Goal: Communication & Community: Answer question/provide support

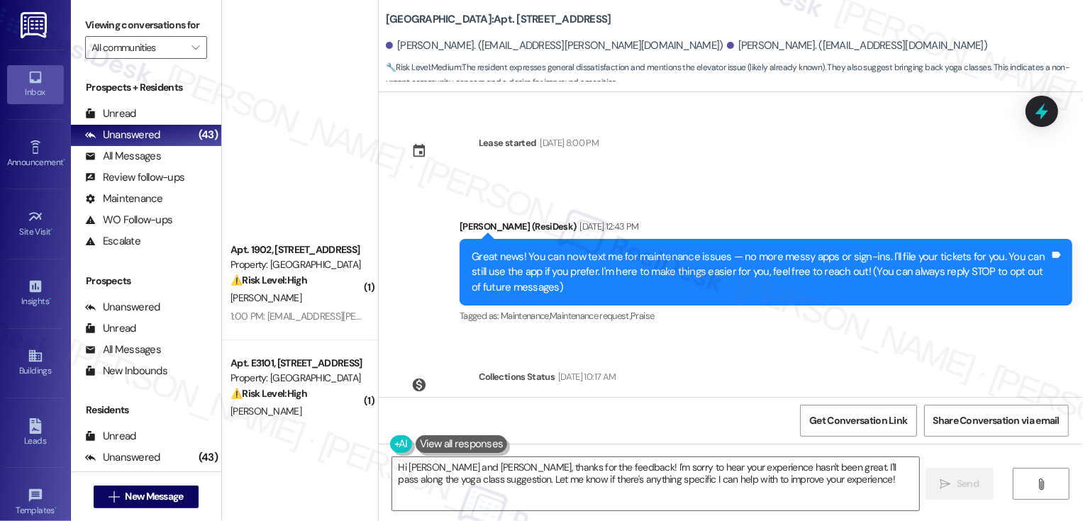
scroll to position [583, 0]
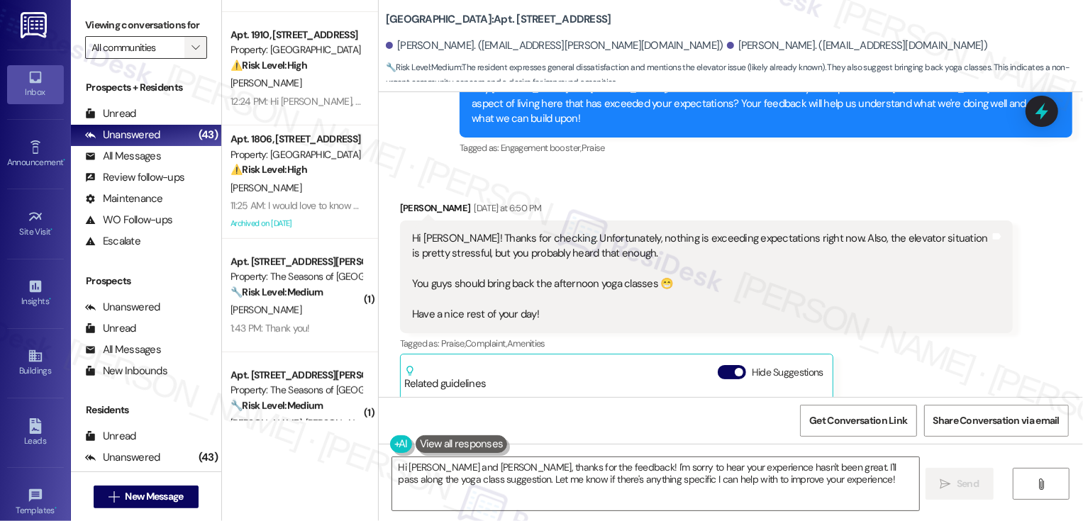
click at [191, 53] on icon "" at bounding box center [195, 47] width 8 height 11
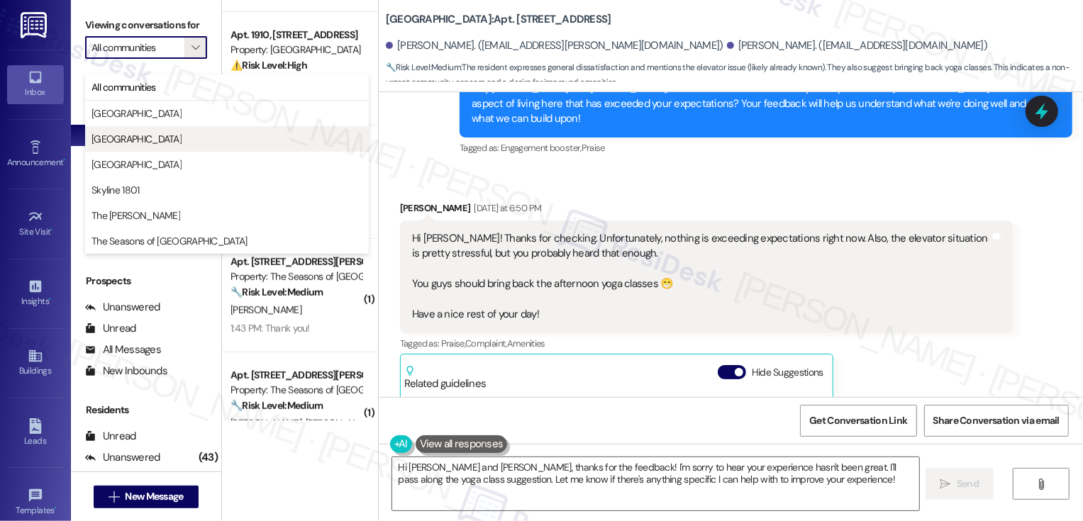
click at [170, 128] on button "[GEOGRAPHIC_DATA]" at bounding box center [227, 139] width 284 height 26
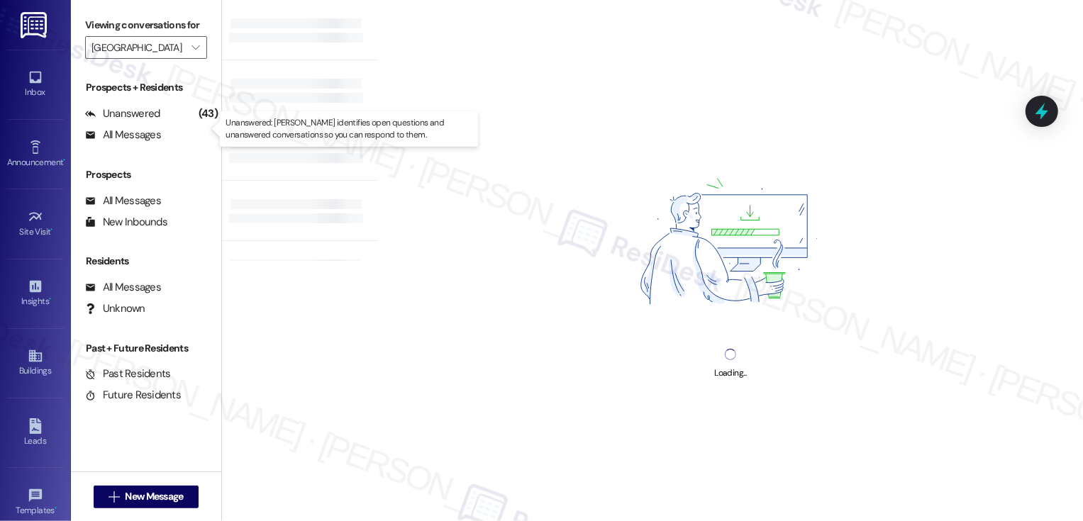
type input "[GEOGRAPHIC_DATA]"
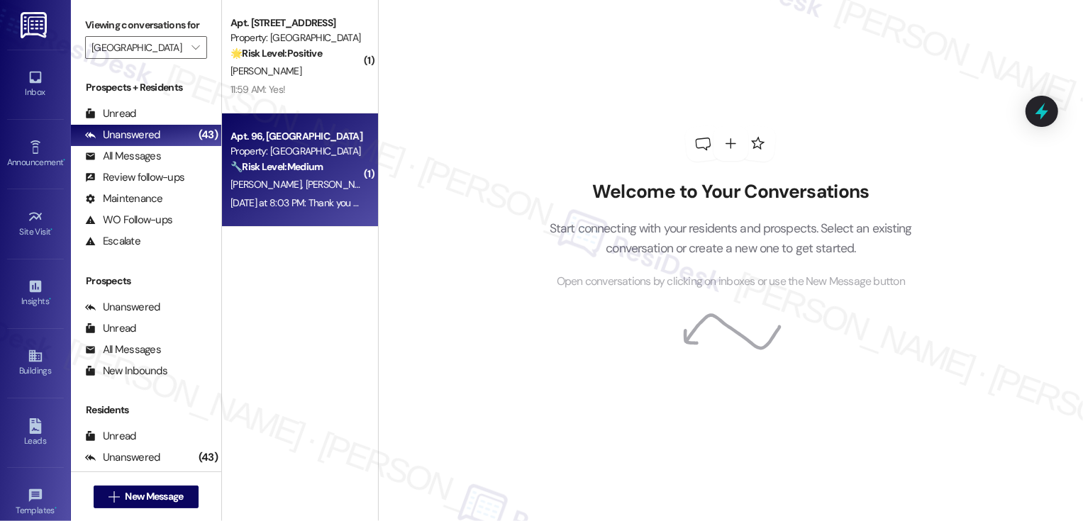
click at [289, 164] on strong "🔧 Risk Level: Medium" at bounding box center [276, 166] width 92 height 13
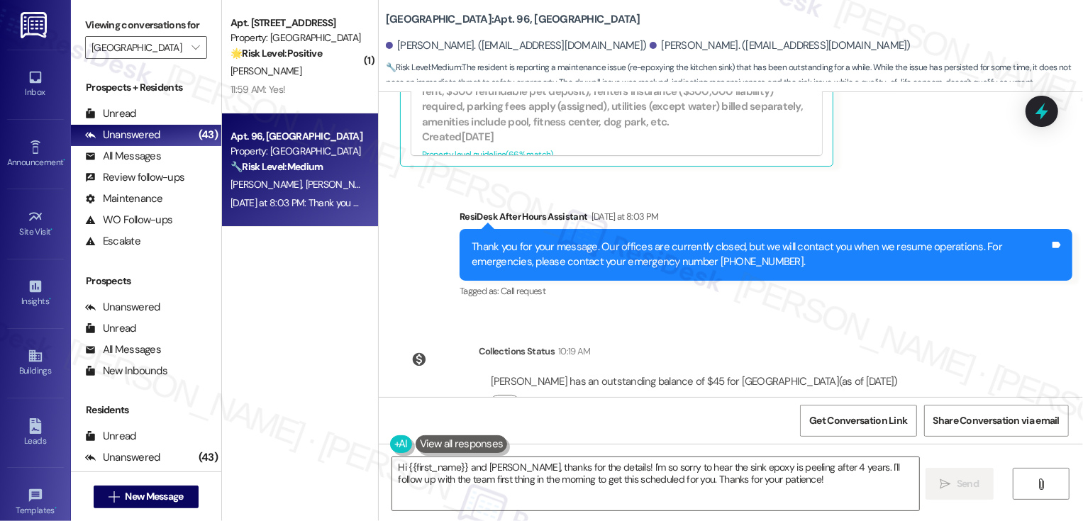
scroll to position [1250, 0]
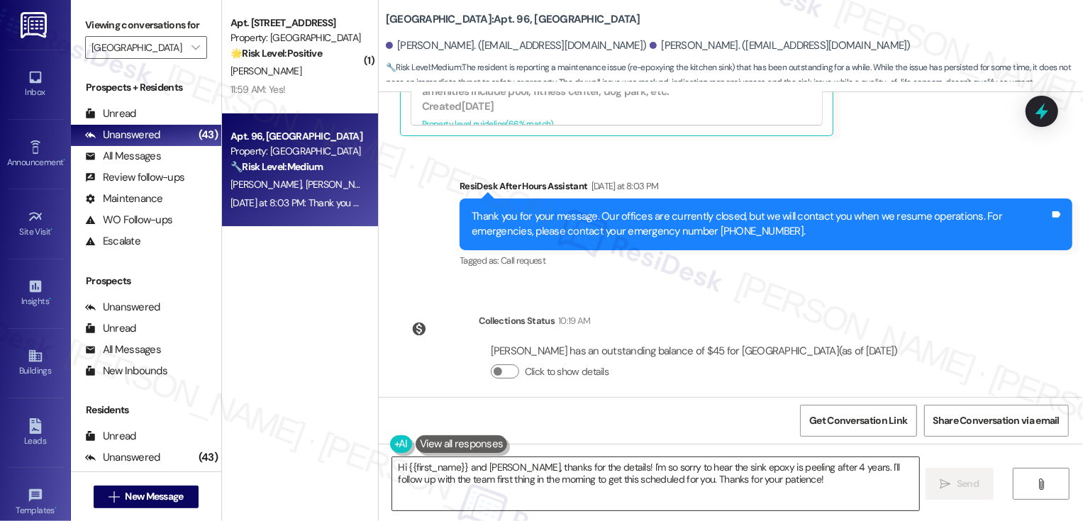
click at [555, 475] on textarea "Hi {{first_name}} and [PERSON_NAME], thanks for the details! I'm so sorry to he…" at bounding box center [655, 483] width 527 height 53
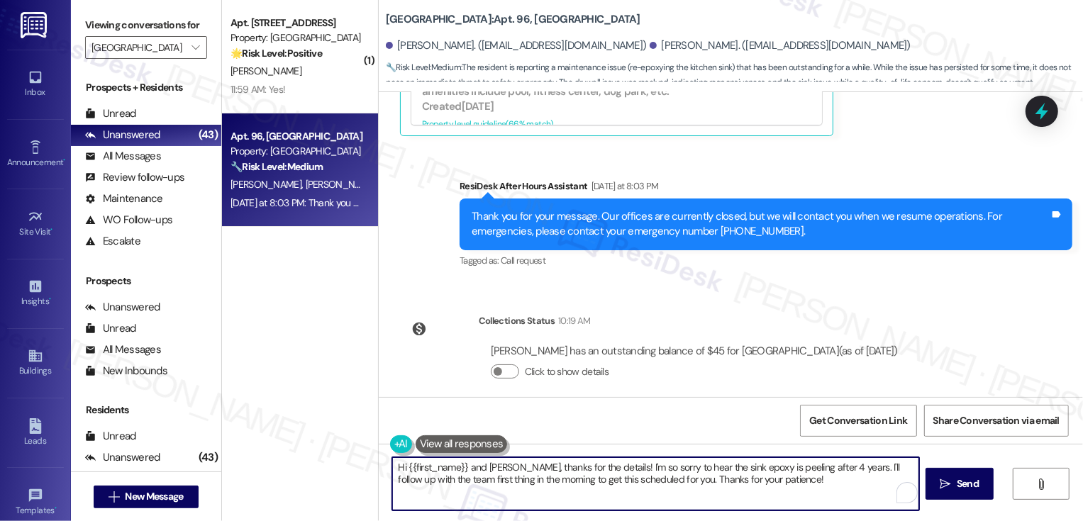
click at [350, 467] on div "( 1 ) Apt. 104, Country Club Gardens Property: Country Club Gardens 🌟 Risk Leve…" at bounding box center [652, 260] width 861 height 521
click at [625, 481] on textarea "Thanks for the details! I'm so sorry to hear the sink epoxy is peeling after 4 …" at bounding box center [655, 483] width 527 height 53
click at [706, 479] on textarea "Thanks for the details! I'm so sorry to hear the sink epoxy is peeling after 4 …" at bounding box center [655, 483] width 527 height 53
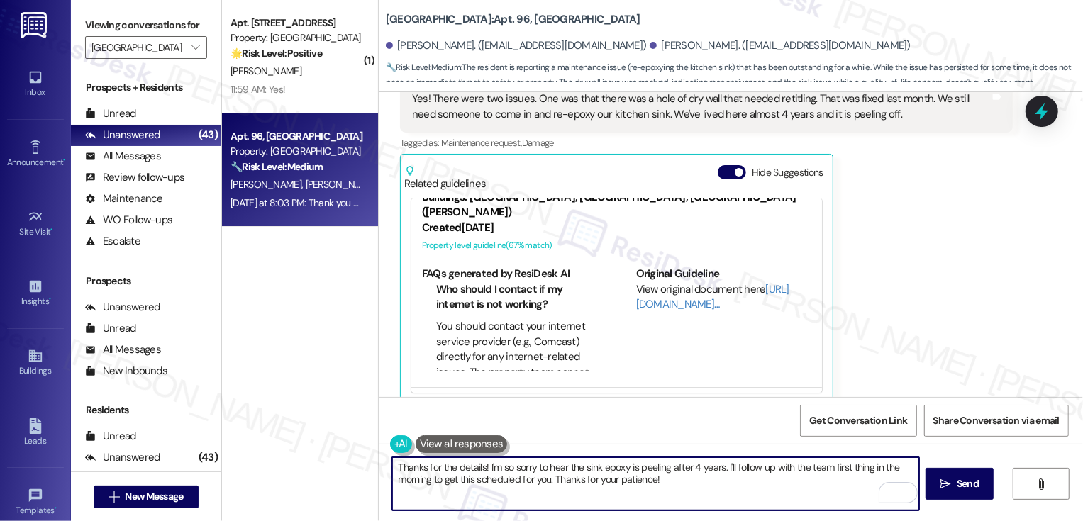
scroll to position [0, 0]
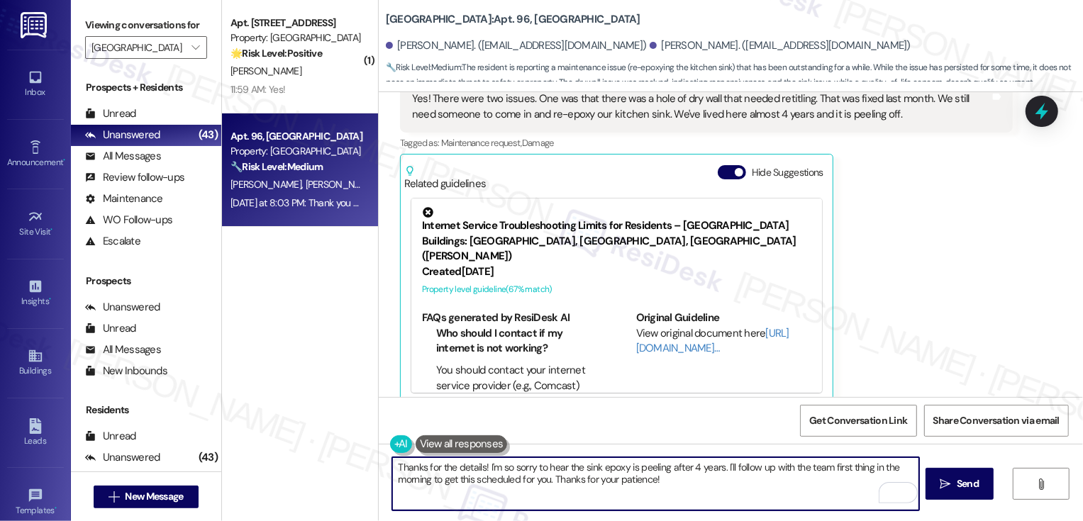
click at [791, 484] on textarea "Thanks for the details! I'm so sorry to hear the sink epoxy is peeling after 4 …" at bounding box center [655, 483] width 527 height 53
click at [851, 466] on textarea "Thanks for the details! I'm so sorry to hear the sink epoxy is peeling after 4 …" at bounding box center [655, 483] width 527 height 53
drag, startPoint x: 825, startPoint y: 469, endPoint x: 498, endPoint y: 483, distance: 327.9
click at [498, 483] on textarea "Thanks for the details! I'm so sorry to hear the sink epoxy is peeling after 4 …" at bounding box center [655, 483] width 527 height 53
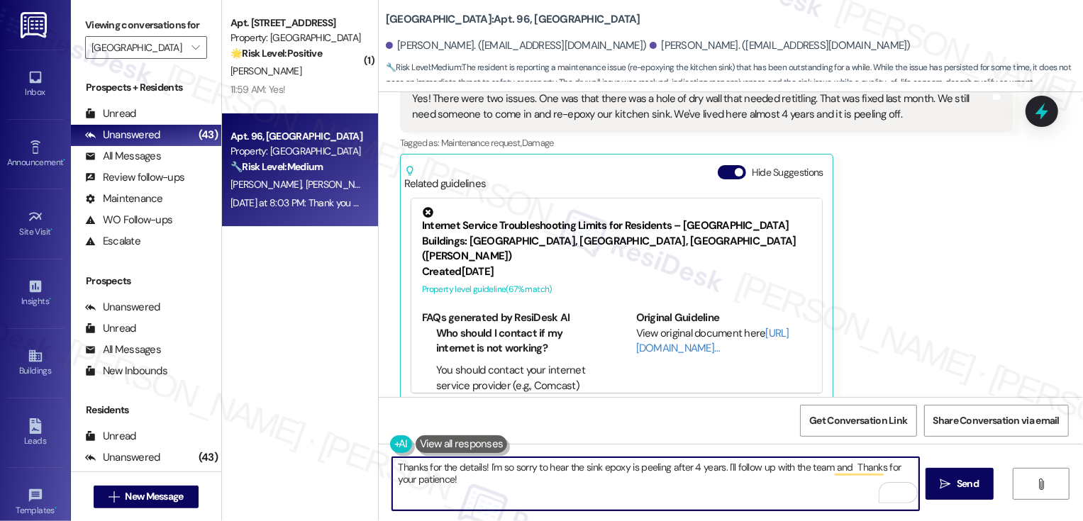
click at [630, 482] on textarea "Thanks for the details! I'm so sorry to hear the sink epoxy is peeling after 4 …" at bounding box center [655, 483] width 527 height 53
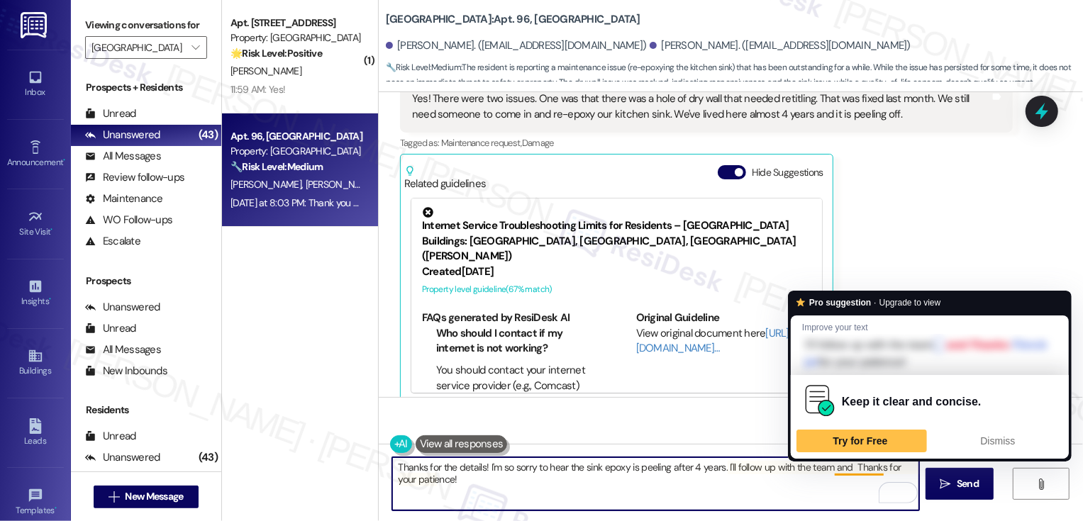
click at [843, 469] on textarea "Thanks for the details! I'm so sorry to hear the sink epoxy is peeling after 4 …" at bounding box center [655, 483] width 527 height 53
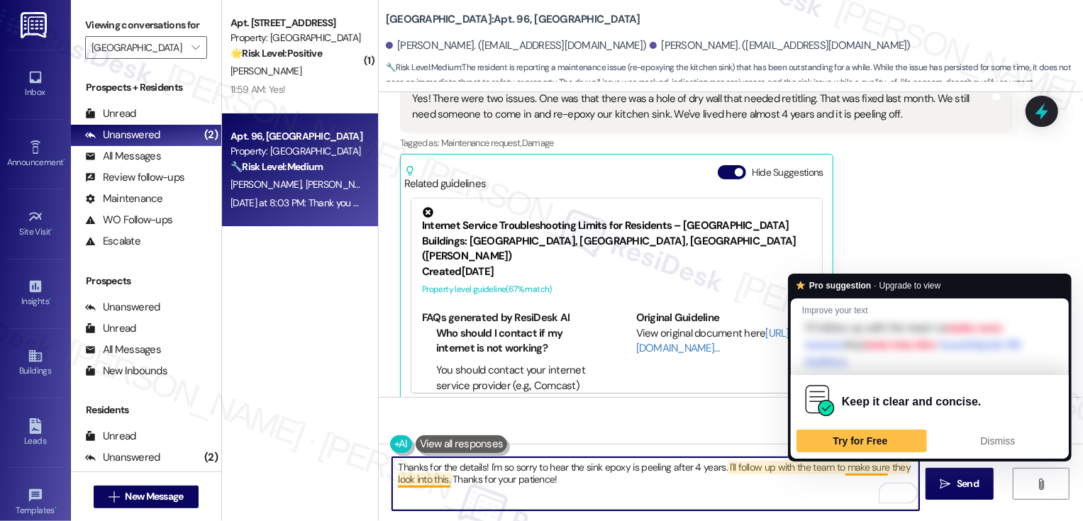
click at [865, 467] on textarea "Thanks for the details! I'm so sorry to hear the sink epoxy is peeling after 4 …" at bounding box center [655, 483] width 527 height 53
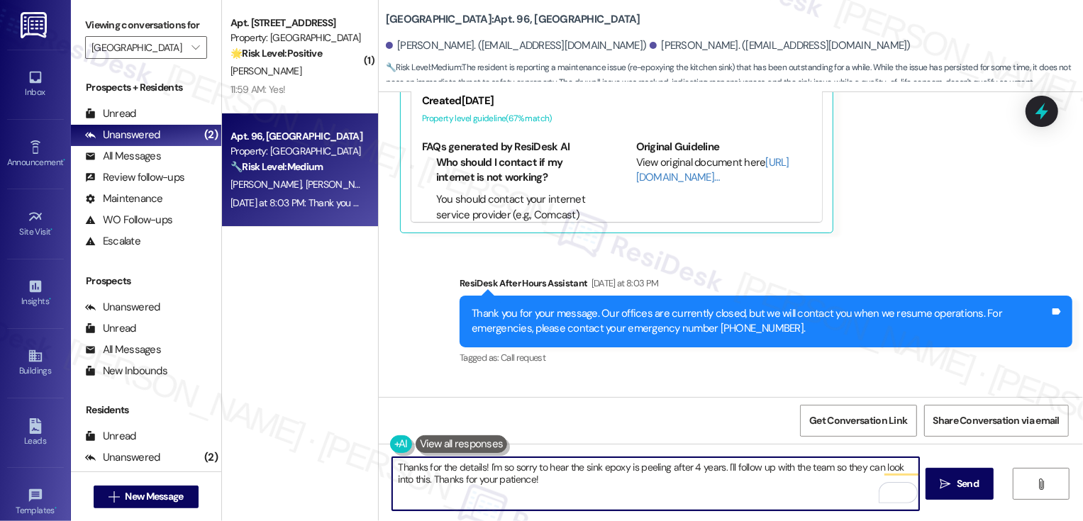
scroll to position [1154, 0]
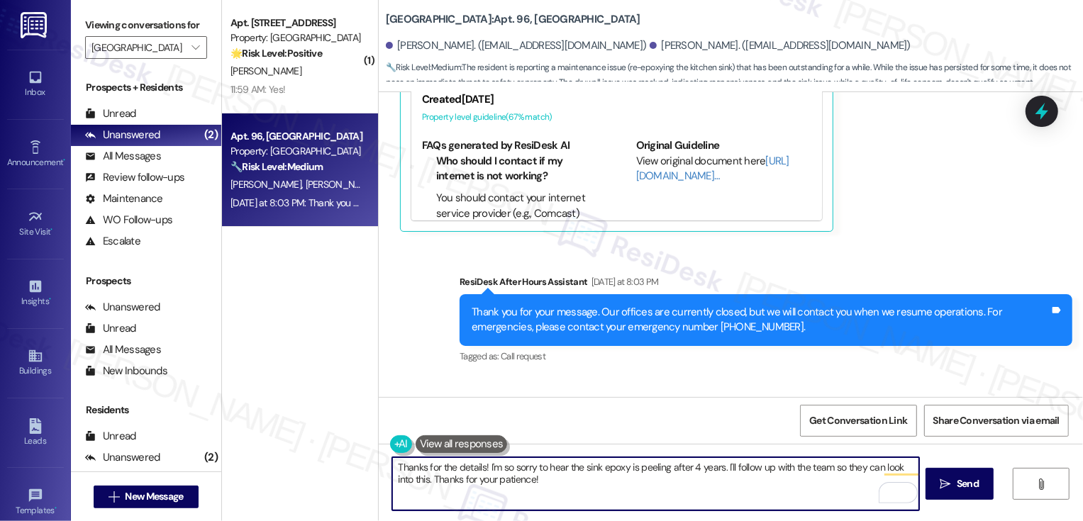
click at [402, 482] on textarea "Thanks for the details! I'm so sorry to hear the sink epoxy is peeling after 4 …" at bounding box center [655, 483] width 527 height 53
click at [468, 481] on textarea "Thanks for the details! I'm so sorry to hear the sink epoxy is peeling after 4 …" at bounding box center [655, 483] width 527 height 53
type textarea "Thanks for the details! I'm so sorry to hear the sink epoxy is peeling after 4 …"
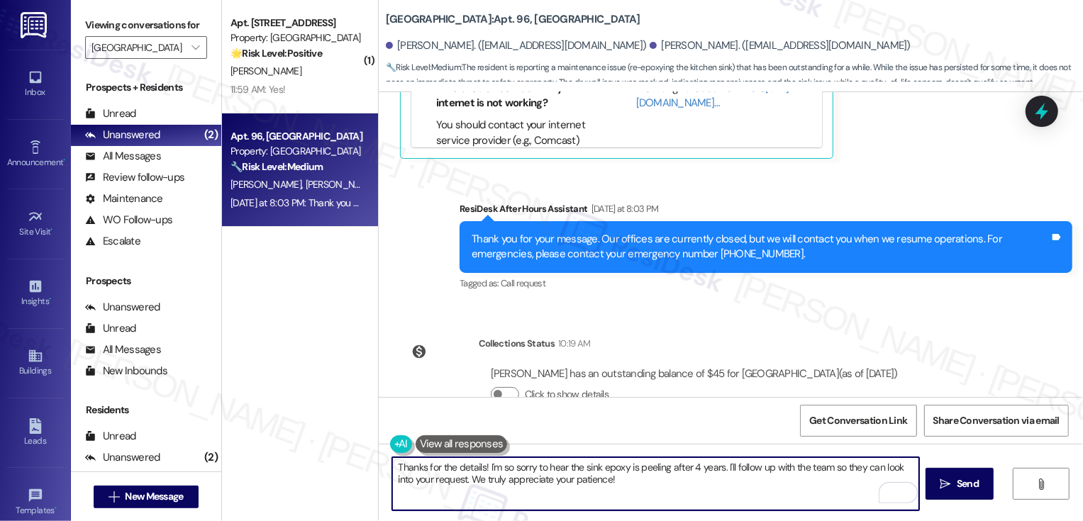
scroll to position [1250, 0]
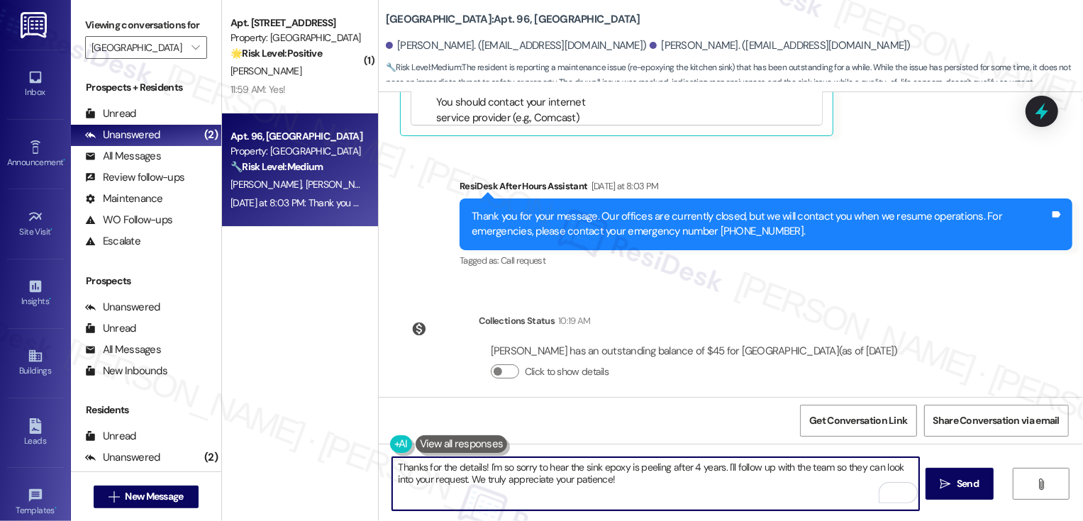
click at [619, 493] on textarea "Thanks for the details! I'm so sorry to hear the sink epoxy is peeling after 4 …" at bounding box center [655, 483] width 527 height 53
click at [605, 489] on textarea "Thanks for the details! I'm so sorry to hear the sink epoxy is peeling after 4 …" at bounding box center [655, 483] width 527 height 53
click at [946, 497] on button " Send" at bounding box center [959, 484] width 69 height 32
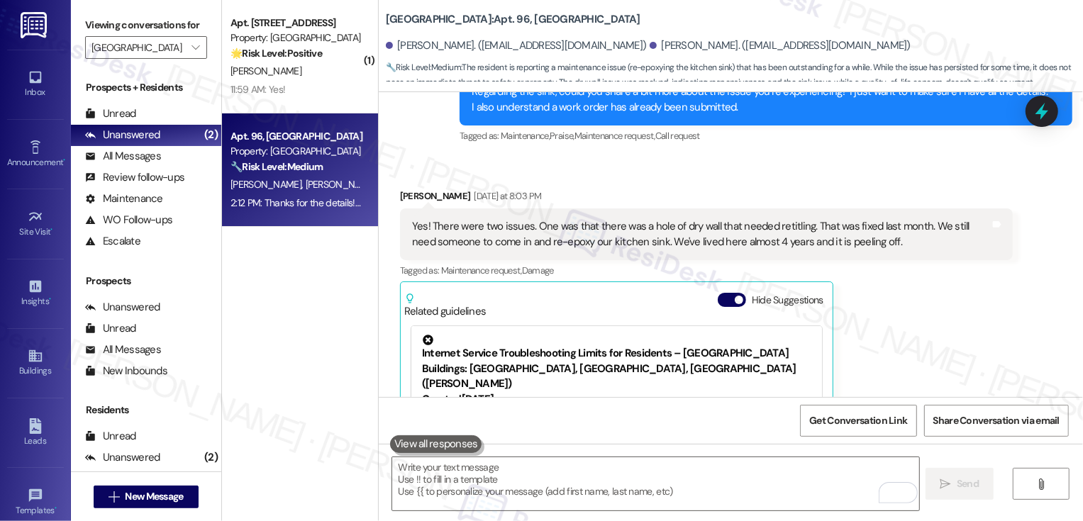
scroll to position [937, 0]
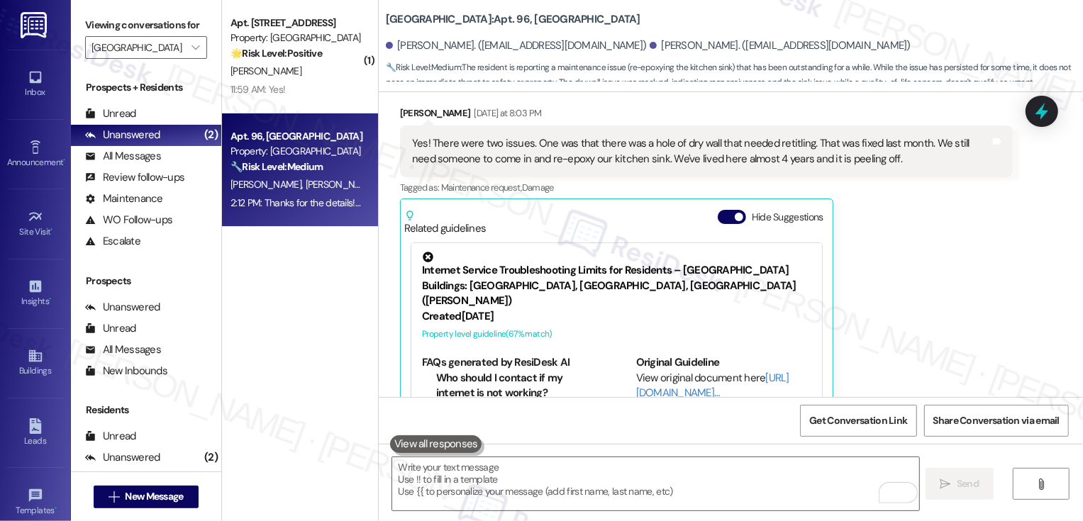
click at [979, 272] on div "[PERSON_NAME] [DATE] at 8:03 PM Yes! There were two issues. One was that there …" at bounding box center [706, 277] width 613 height 343
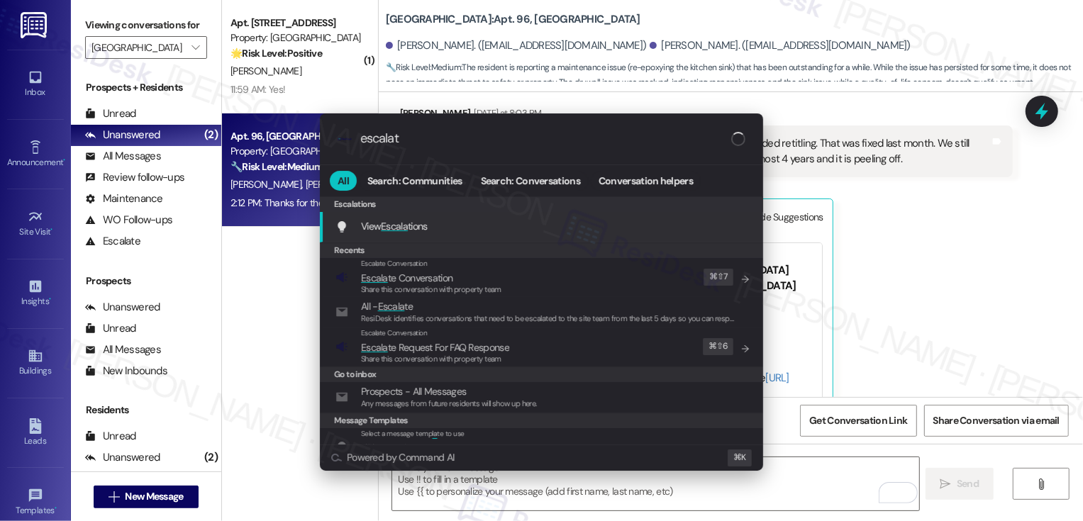
type input "escalate"
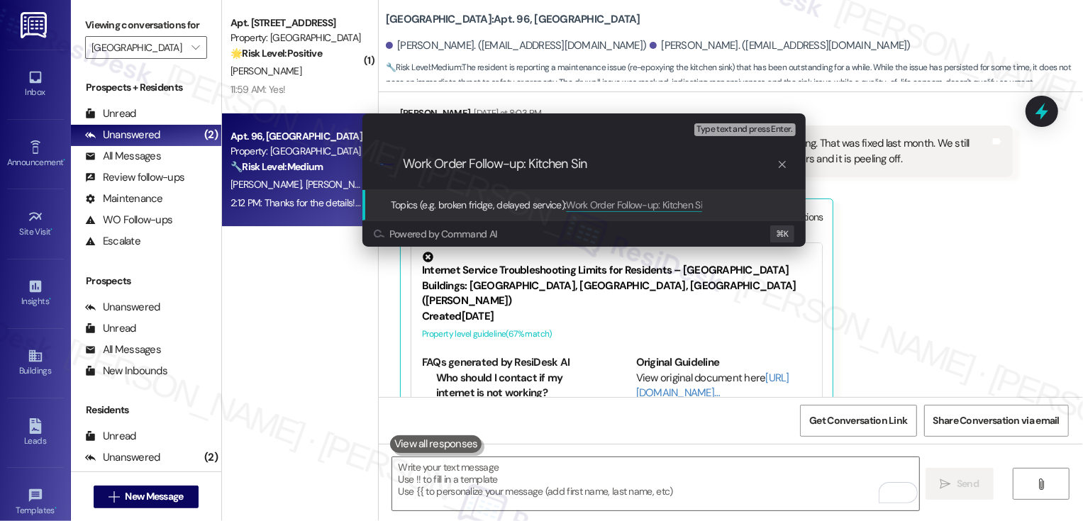
type input "Work Order Follow-up: Kitchen Sink"
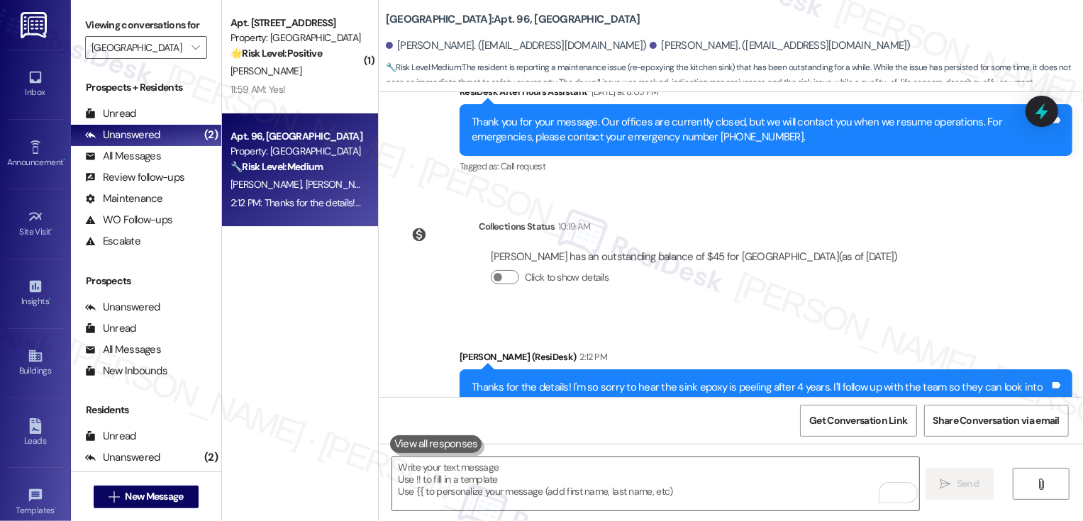
scroll to position [1364, 0]
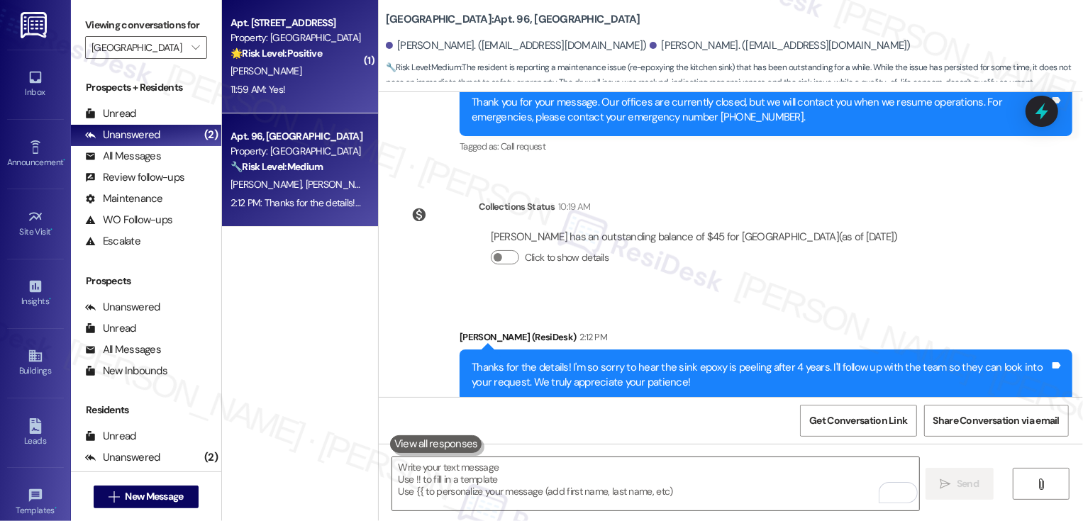
click at [291, 23] on div "Apt. [STREET_ADDRESS]" at bounding box center [295, 23] width 131 height 15
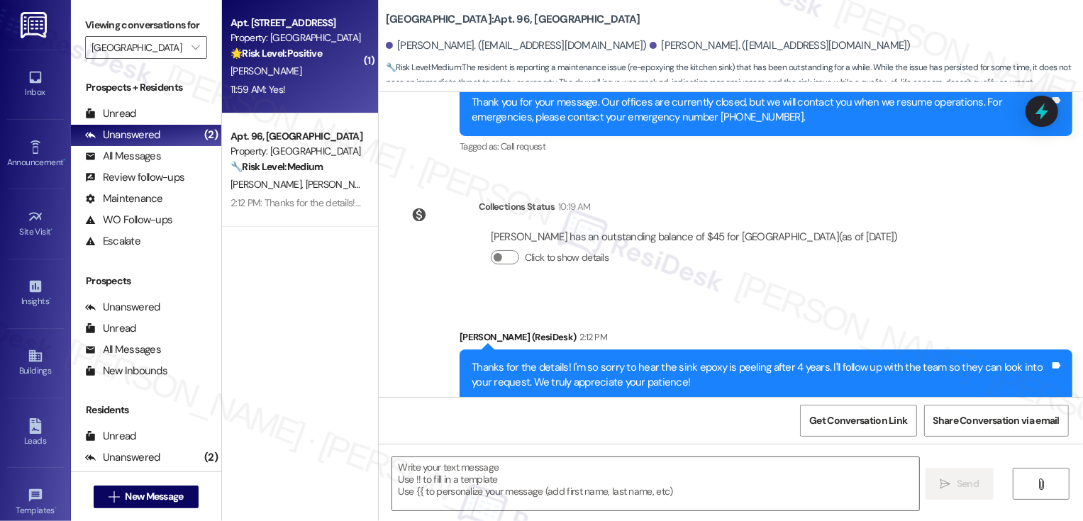
type textarea "Fetching suggested responses. Please feel free to read through the conversation…"
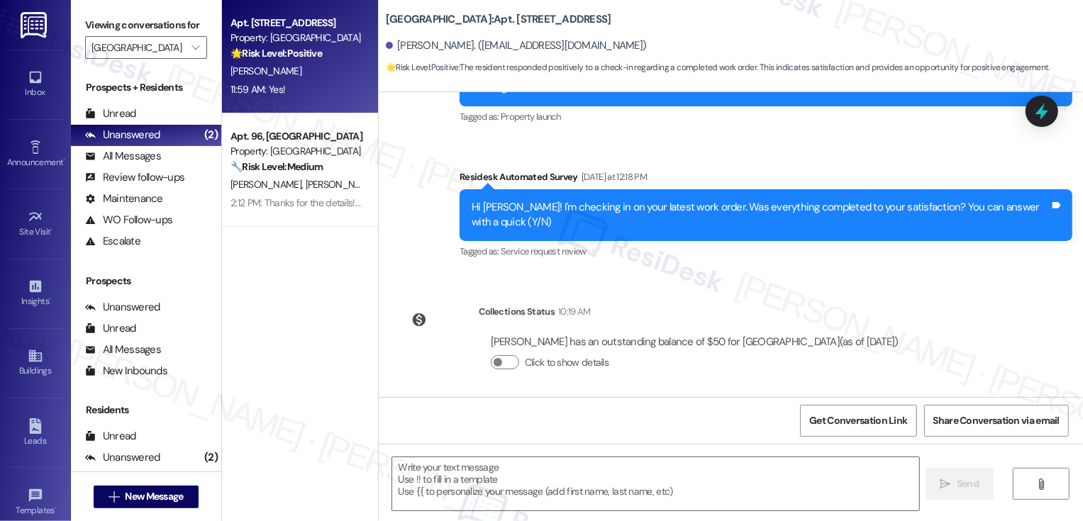
scroll to position [325, 0]
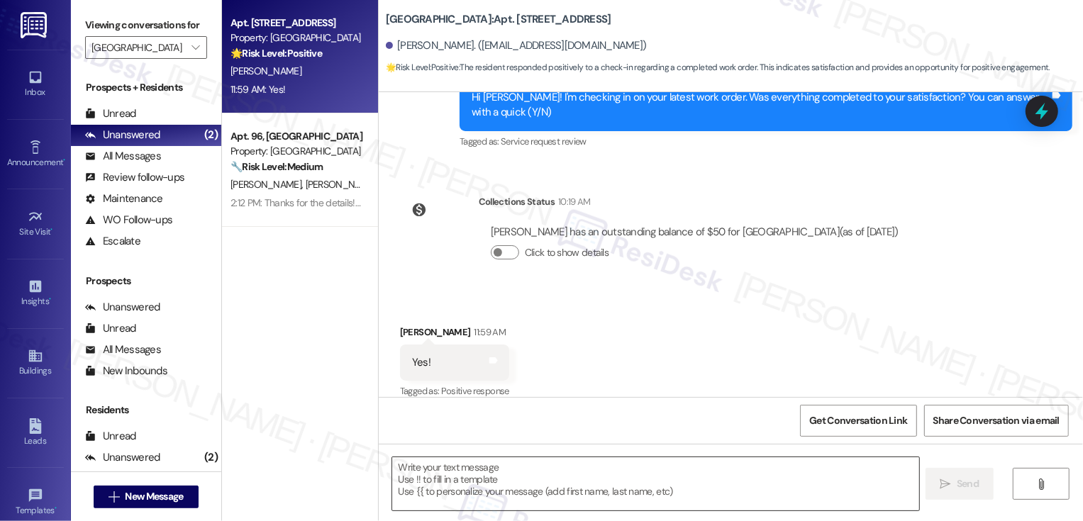
click at [437, 488] on textarea at bounding box center [655, 483] width 527 height 53
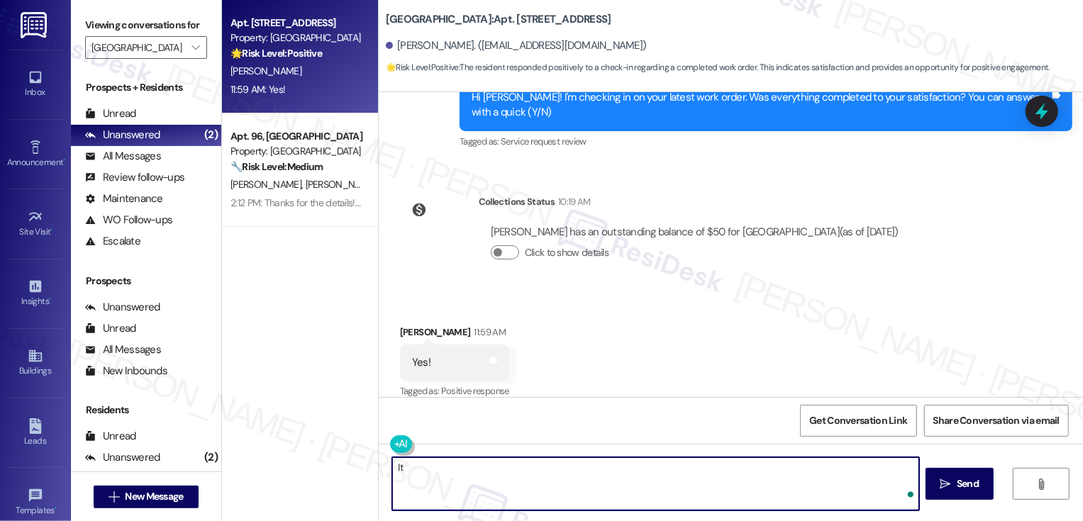
type textarea "I"
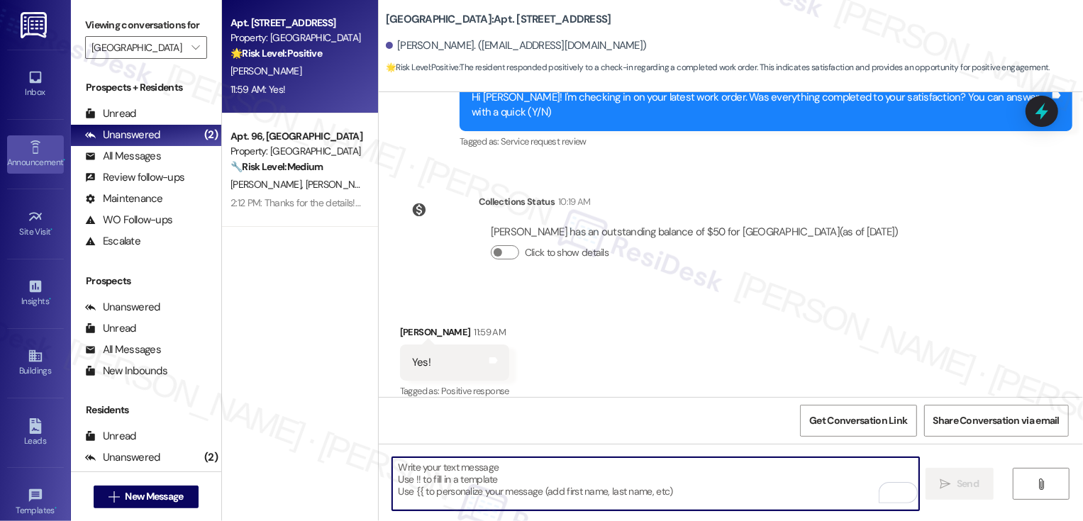
click at [32, 144] on icon at bounding box center [36, 148] width 16 height 16
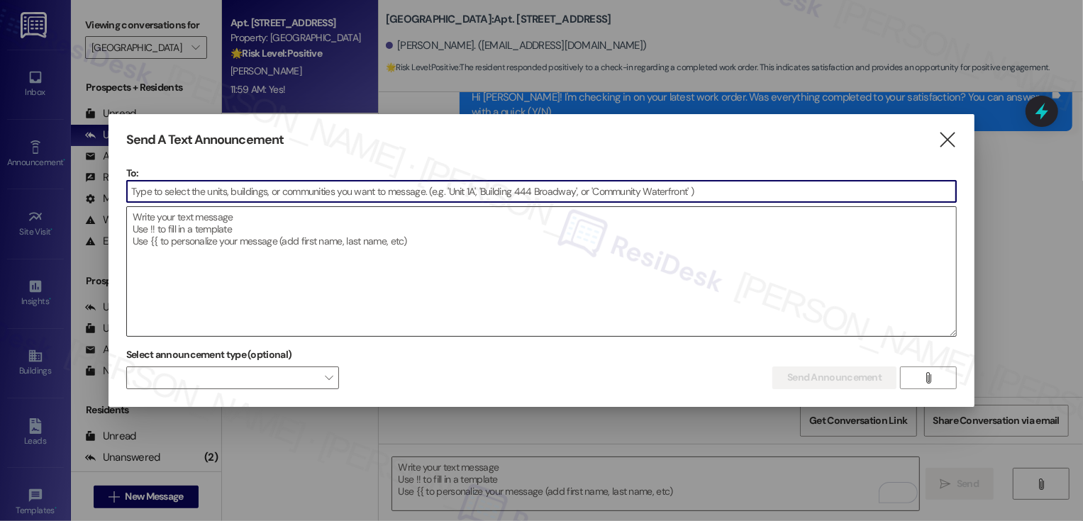
click at [223, 247] on textarea at bounding box center [541, 271] width 829 height 129
paste textarea "Hey {{first_name}}, we'd love to know more about your experience at {{property}…"
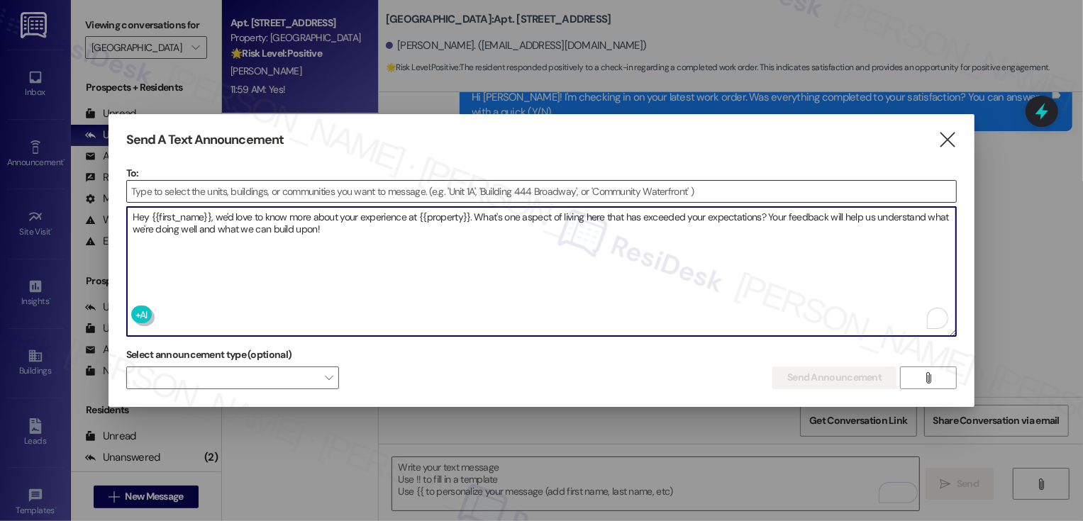
type textarea "Hey {{first_name}}, we'd love to know more about your experience at {{property}…"
click at [230, 189] on input at bounding box center [541, 191] width 829 height 21
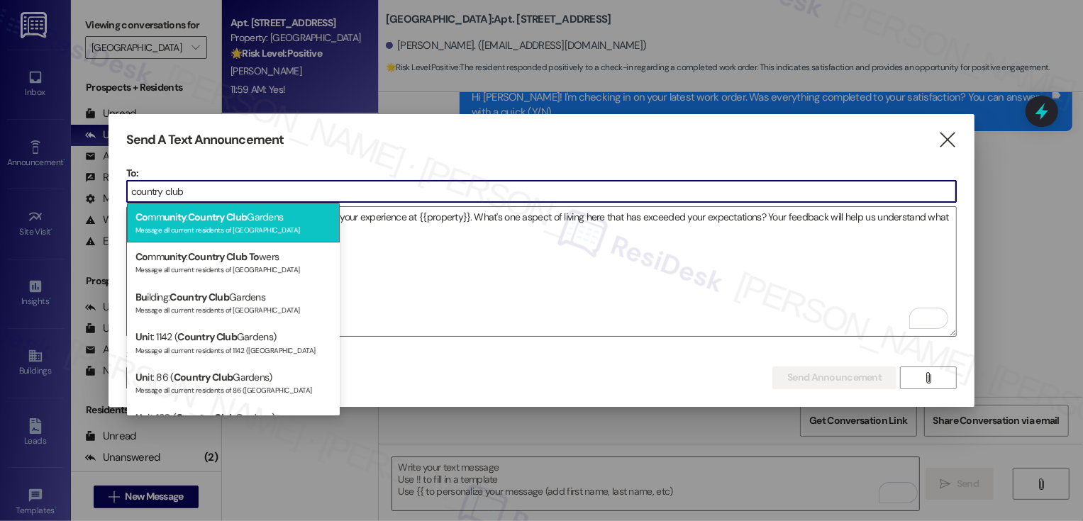
type input "country club"
click at [223, 220] on span "Country Club" at bounding box center [218, 217] width 60 height 13
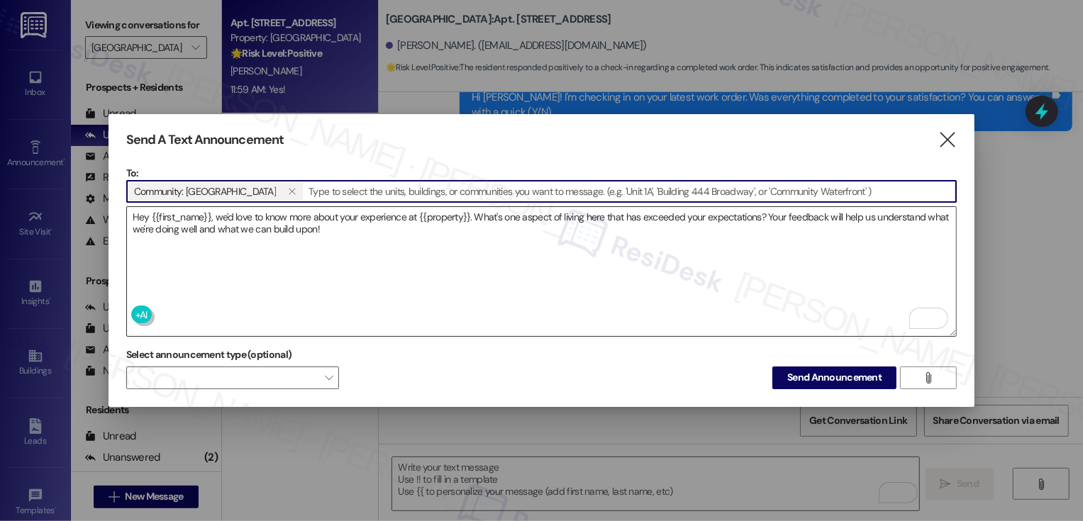
click at [350, 227] on textarea "Hey {{first_name}}, we'd love to know more about your experience at {{property}…" at bounding box center [541, 271] width 829 height 129
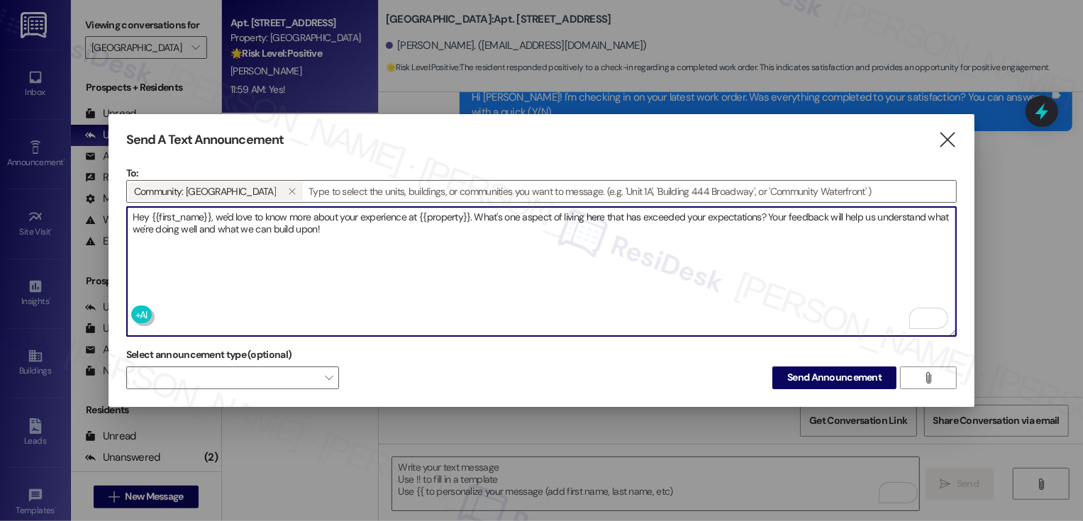
click at [226, 213] on textarea "Hey {{first_name}}, we'd love to know more about your experience at {{property}…" at bounding box center [541, 271] width 829 height 129
type textarea "Hey {{first_name}}, we'd love to know more about your experience at {{property}…"
click at [364, 228] on textarea "Hey {{first_name}}, we'd love to know more about your experience at {{property}…" at bounding box center [541, 271] width 829 height 129
click at [511, 230] on textarea "Hey {{first_name}}, we'd love to know more about your experience at {{property}…" at bounding box center [541, 271] width 829 height 129
click at [321, 371] on span at bounding box center [232, 378] width 213 height 23
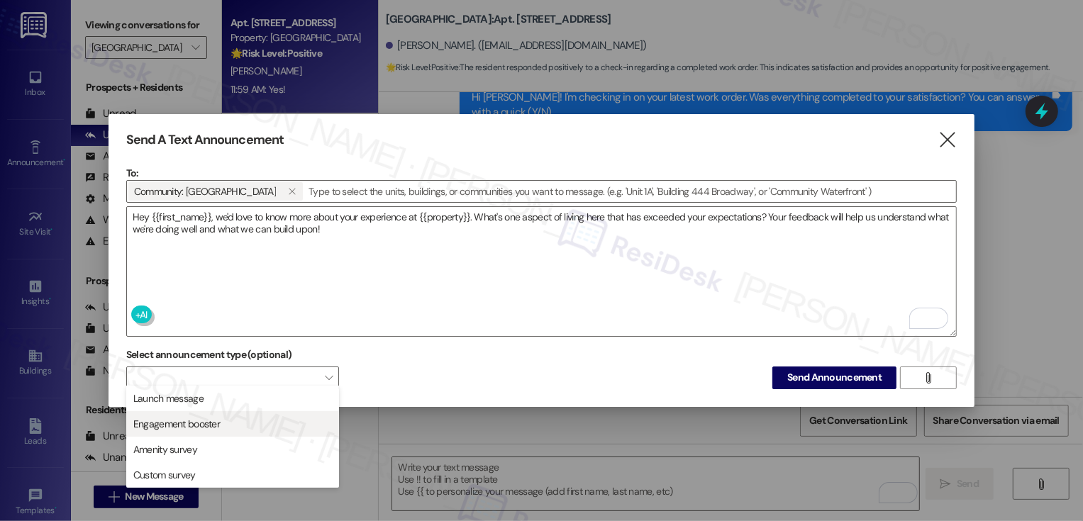
click at [230, 421] on span "Engagement booster" at bounding box center [233, 424] width 200 height 16
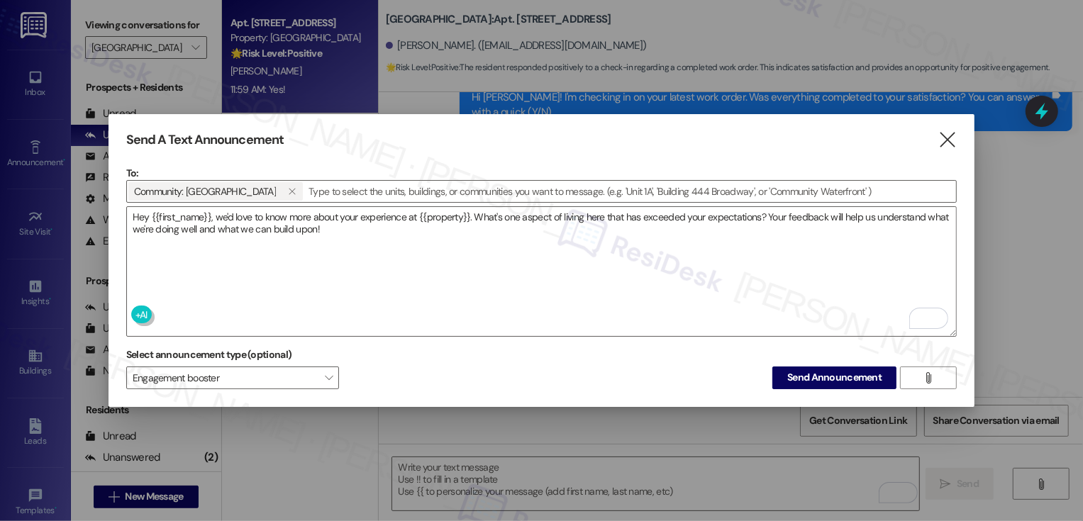
click at [489, 369] on div "Select announcement type (optional) Engagement booster  Send Announcement " at bounding box center [541, 366] width 831 height 45
click at [821, 376] on span "Send Announcement" at bounding box center [834, 377] width 94 height 15
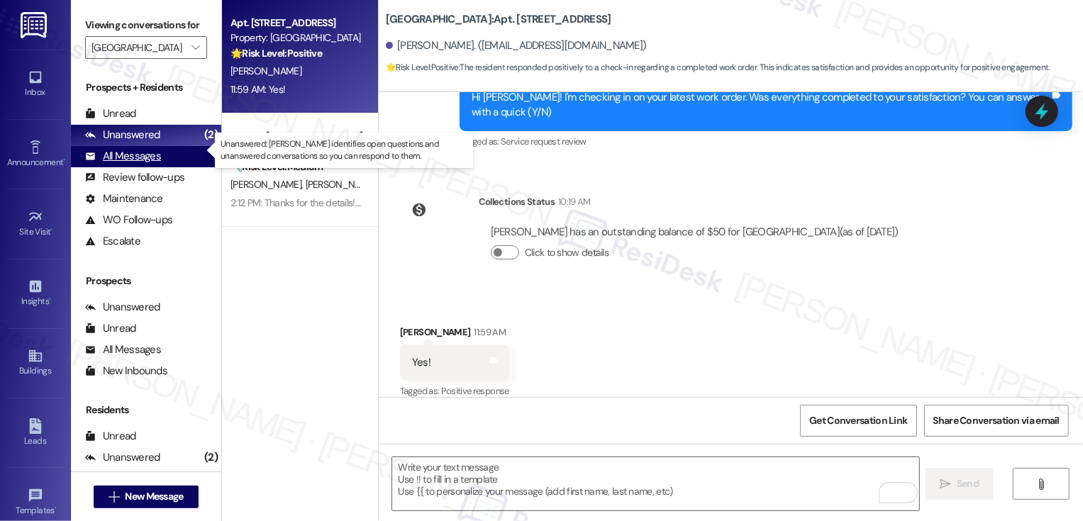
click at [138, 164] on div "All Messages" at bounding box center [123, 156] width 76 height 15
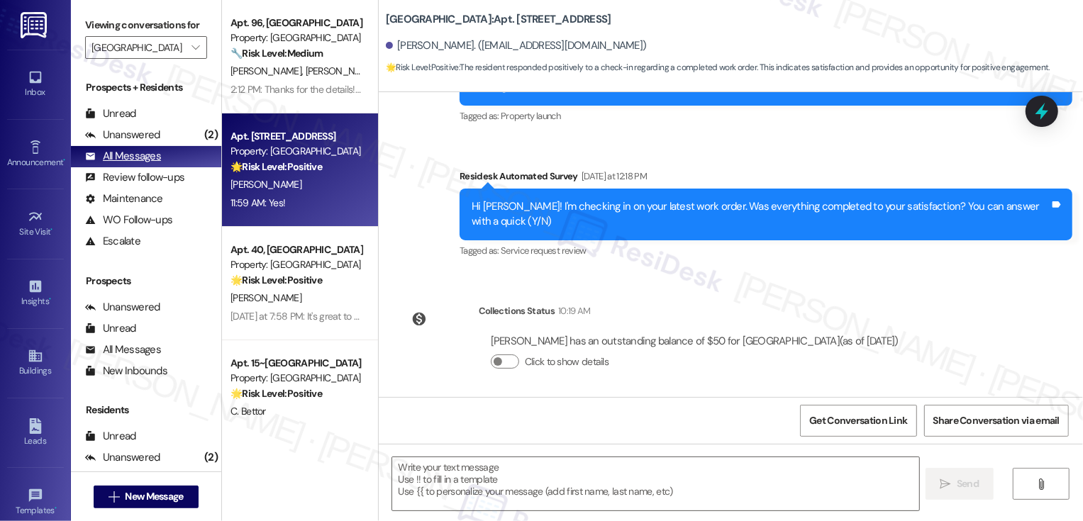
type textarea "Fetching suggested responses. Please feel free to read through the conversation…"
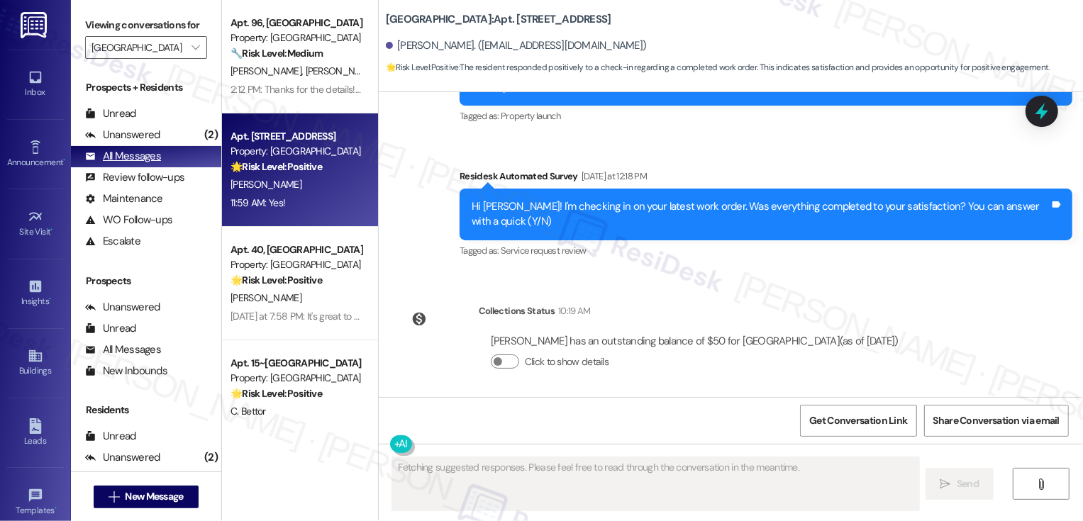
scroll to position [324, 0]
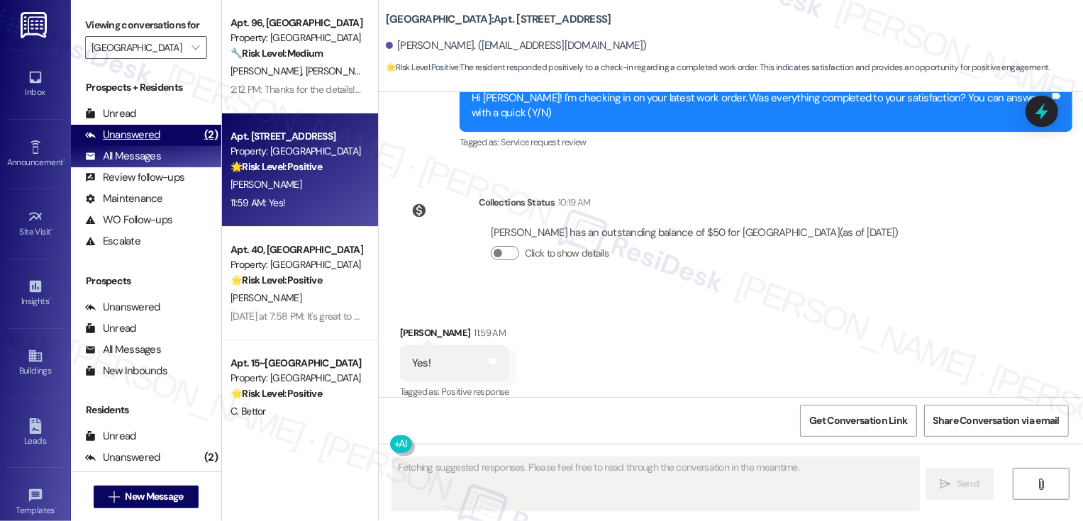
click at [138, 142] on div "Unanswered" at bounding box center [122, 135] width 75 height 15
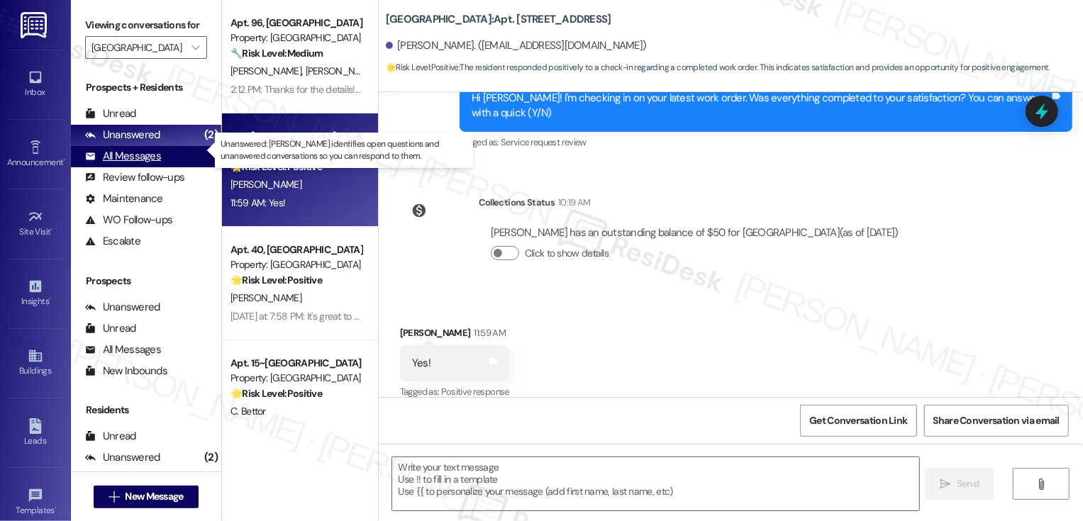
click at [140, 164] on div "All Messages" at bounding box center [123, 156] width 76 height 15
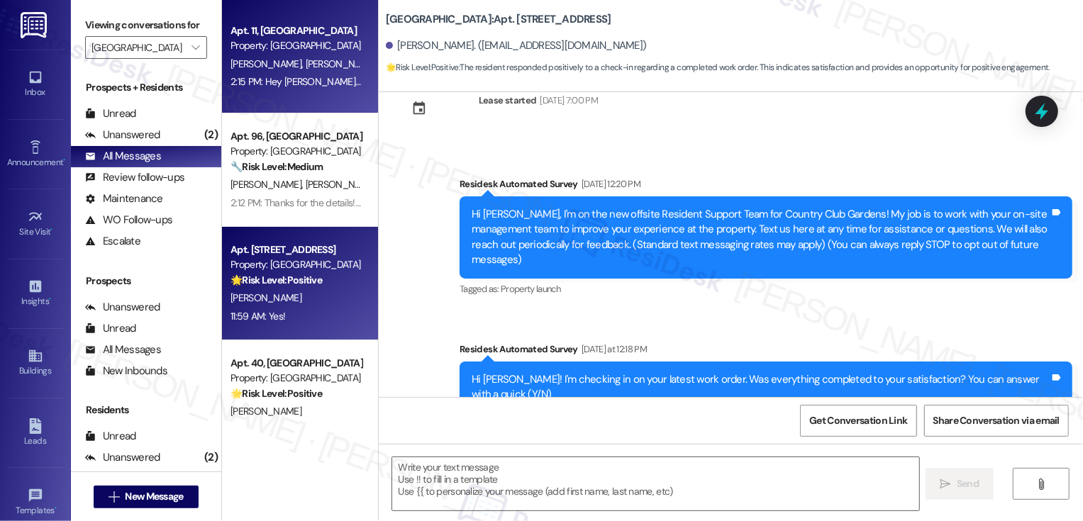
click at [262, 92] on div "Apt. 11, [GEOGRAPHIC_DATA] Property: [GEOGRAPHIC_DATA] [PERSON_NAME] [PERSON_NA…" at bounding box center [300, 56] width 156 height 113
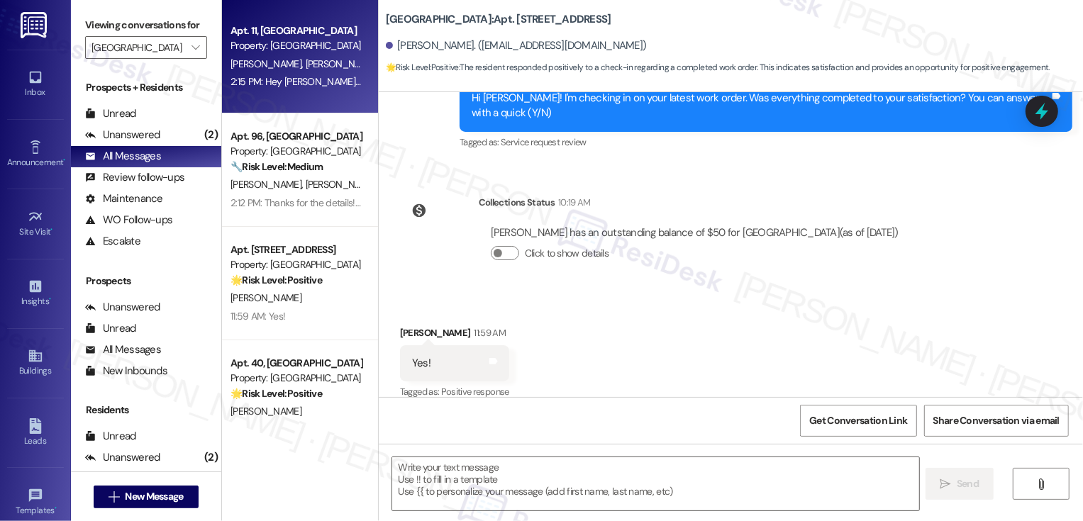
click at [262, 92] on div "Apt. 11, [GEOGRAPHIC_DATA] Property: [GEOGRAPHIC_DATA] [PERSON_NAME] [PERSON_NA…" at bounding box center [300, 56] width 156 height 113
type textarea "Fetching suggested responses. Please feel free to read through the conversation…"
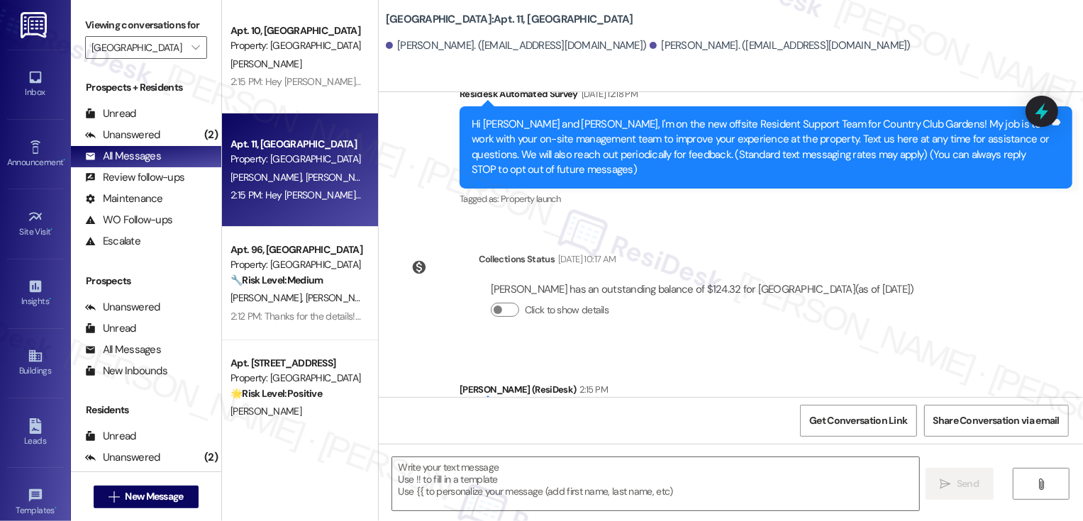
scroll to position [7, 0]
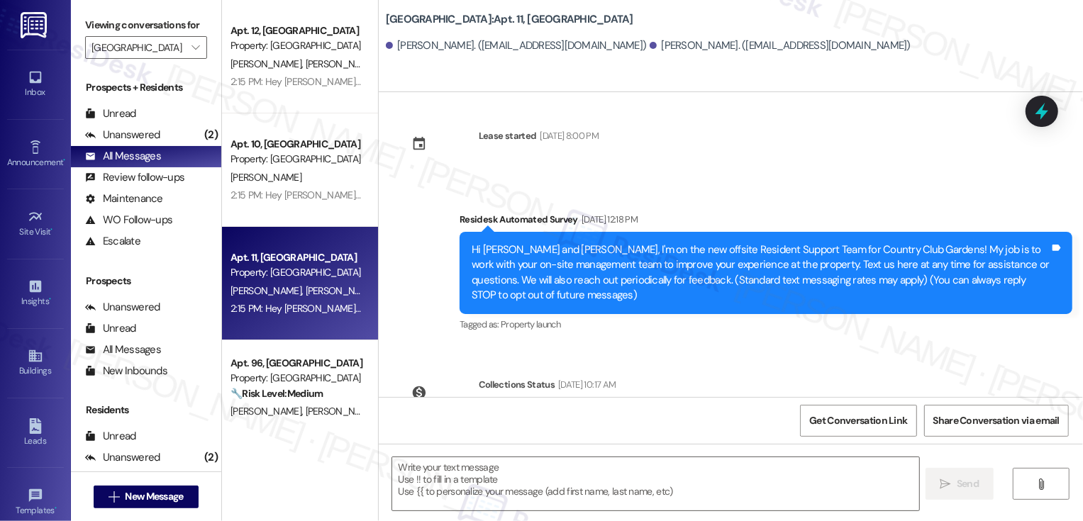
click at [379, 313] on div "Survey, sent via SMS Residesk Automated Survey [DATE] 12:18 PM Hi [PERSON_NAME]…" at bounding box center [731, 262] width 704 height 165
click at [345, 301] on div "2:15 PM: Hey [PERSON_NAME] and [PERSON_NAME], we'd love to know more about your…" at bounding box center [296, 309] width 134 height 18
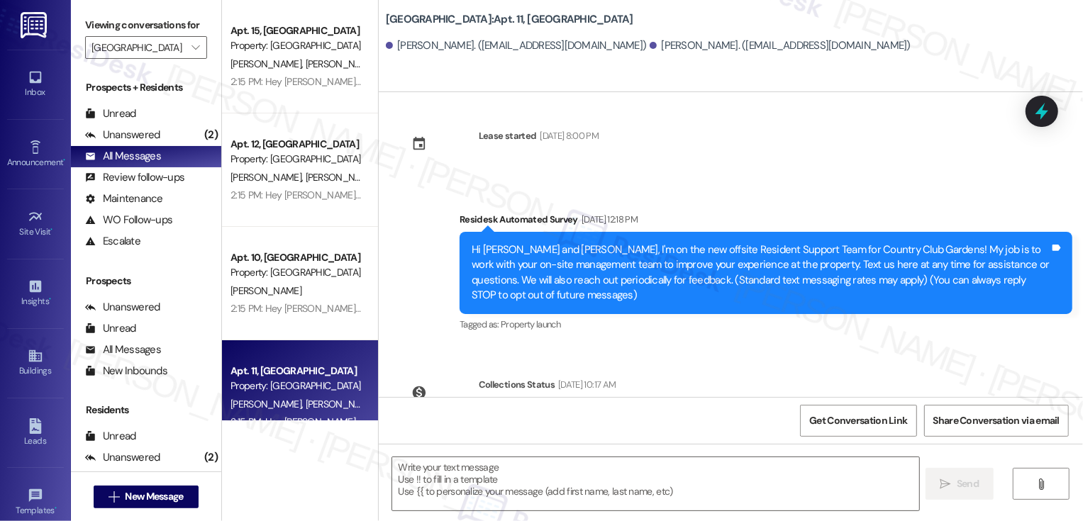
click at [320, 267] on div "Property: [GEOGRAPHIC_DATA]" at bounding box center [295, 272] width 131 height 15
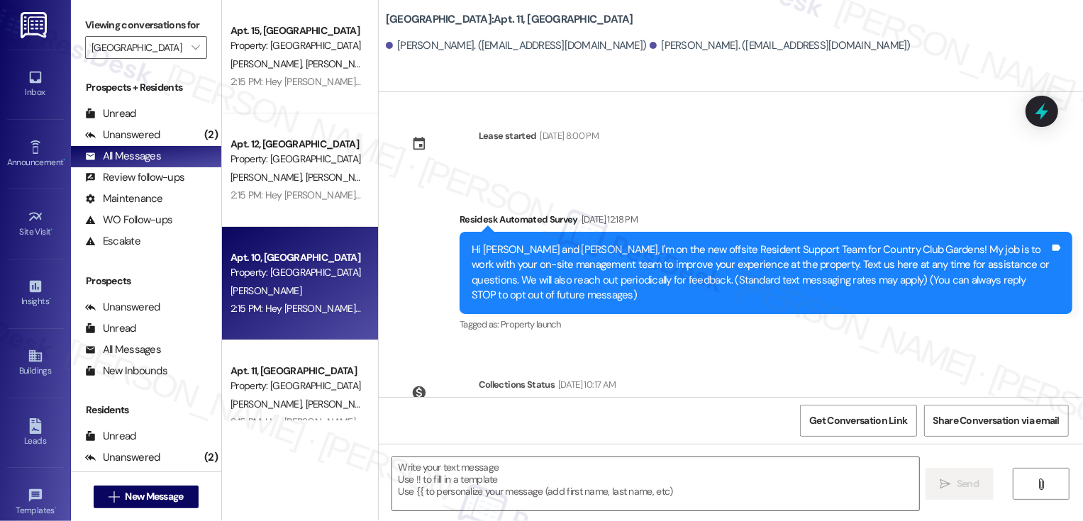
type textarea "Fetching suggested responses. Please feel free to read through the conversation…"
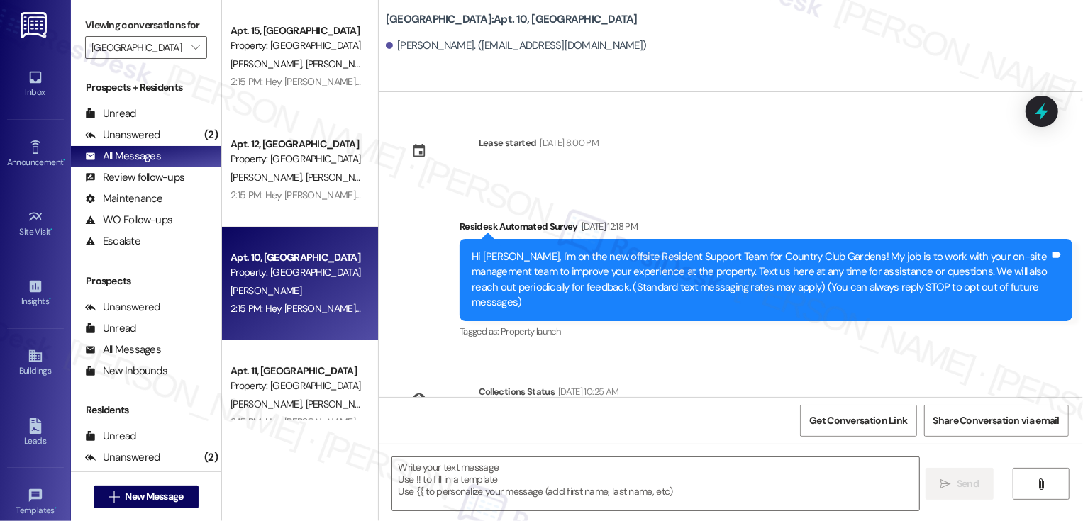
type textarea "Fetching suggested responses. Please feel free to read through the conversation…"
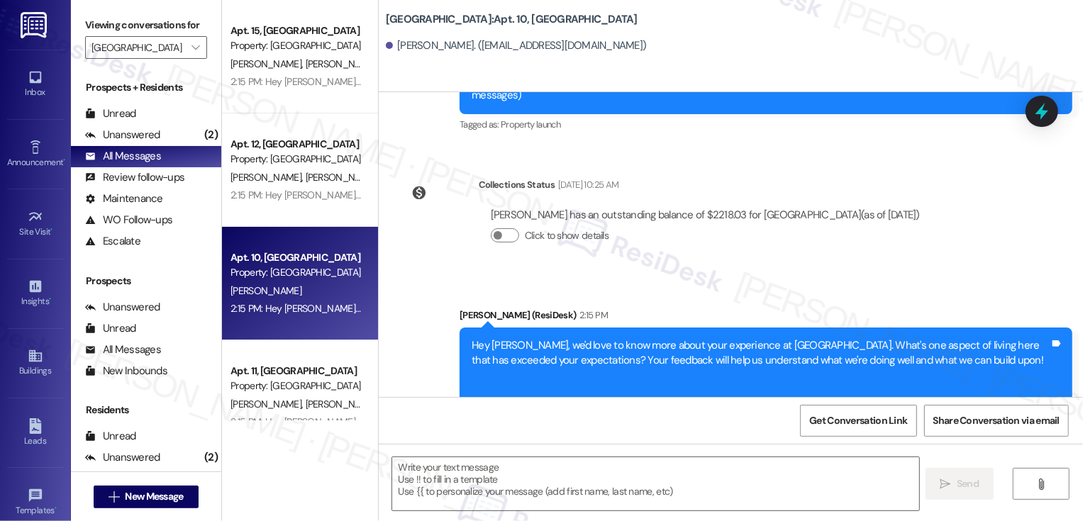
scroll to position [312, 0]
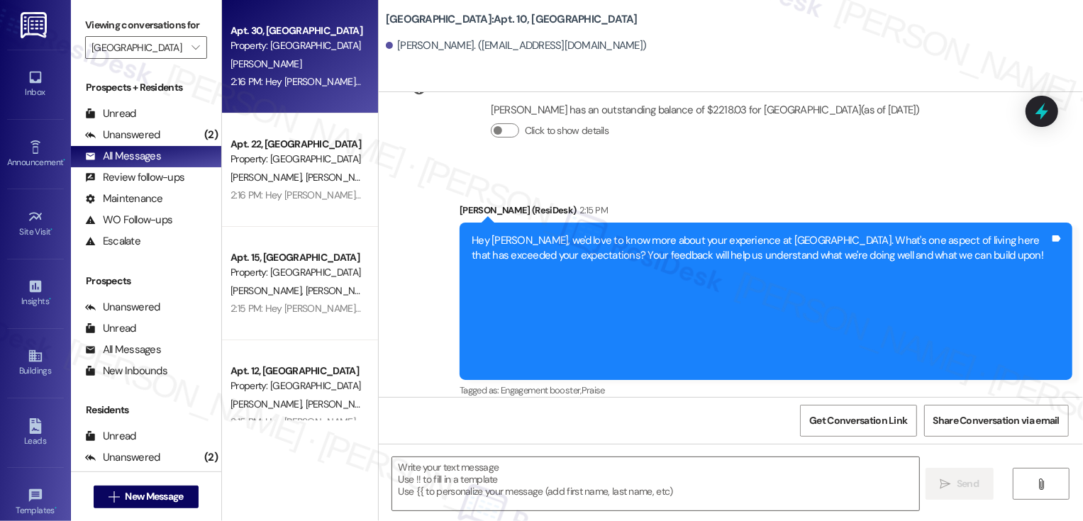
type textarea "Fetching suggested responses. Please feel free to read through the conversation…"
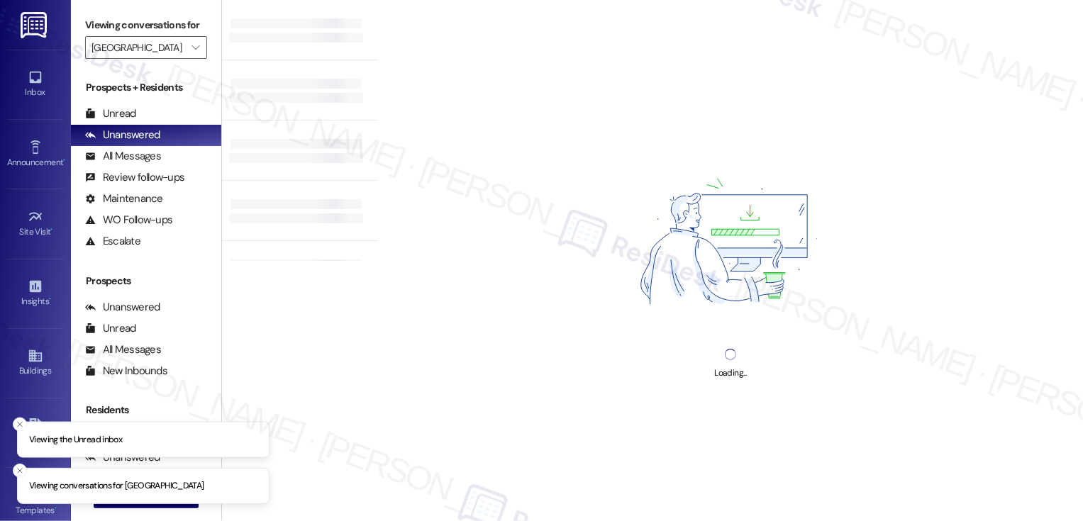
type input "[GEOGRAPHIC_DATA]"
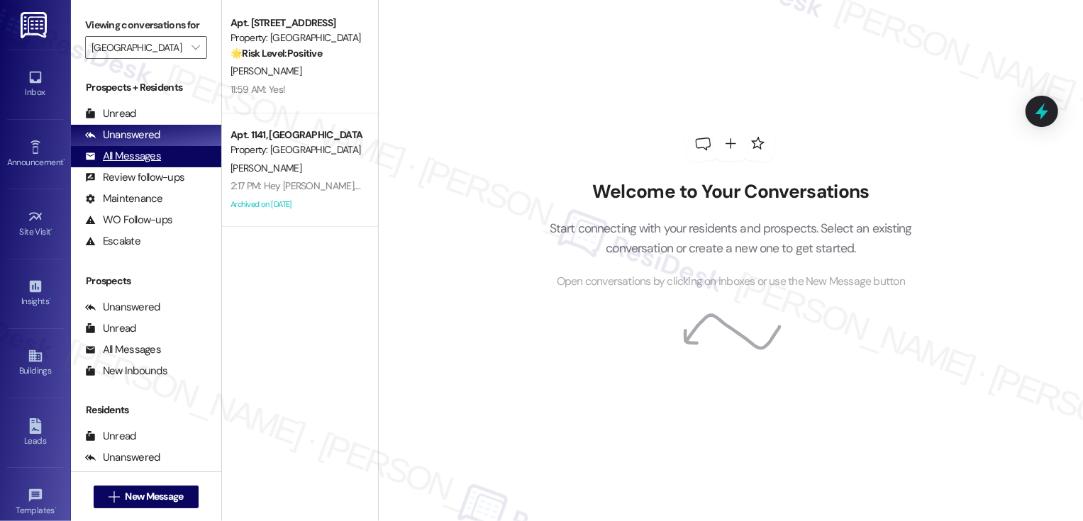
click at [147, 164] on div "All Messages" at bounding box center [123, 156] width 76 height 15
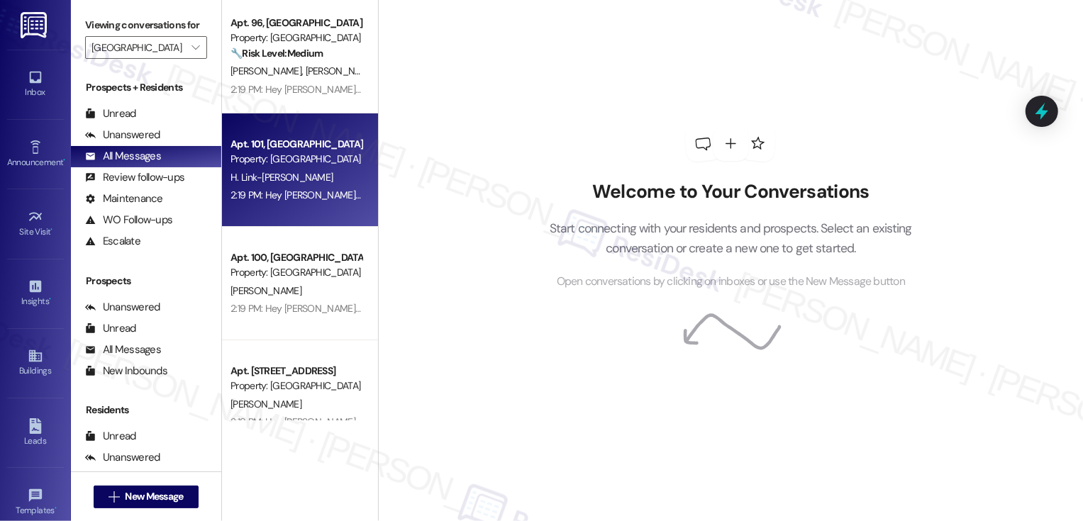
click at [301, 21] on div "Apt. 96, [GEOGRAPHIC_DATA]" at bounding box center [295, 23] width 131 height 15
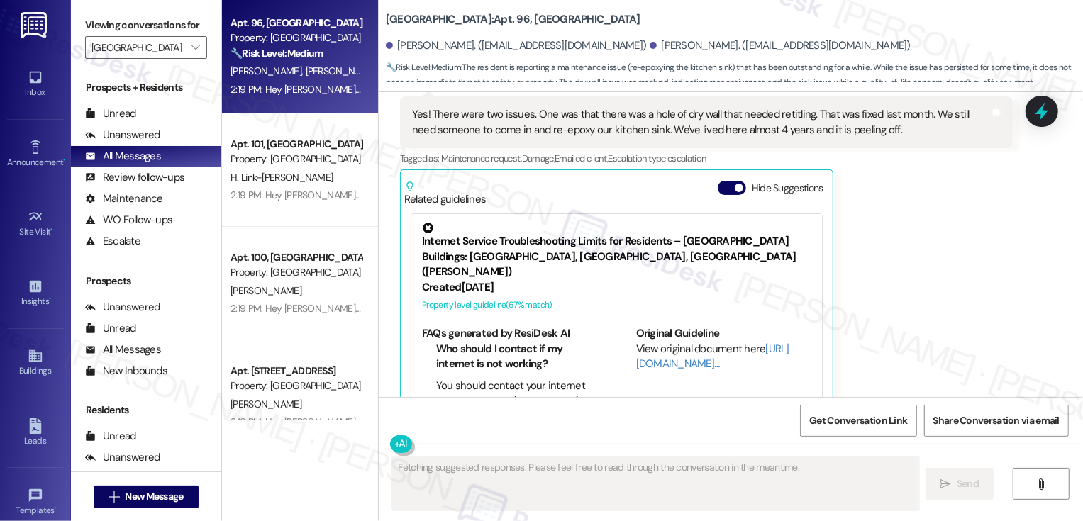
scroll to position [984, 0]
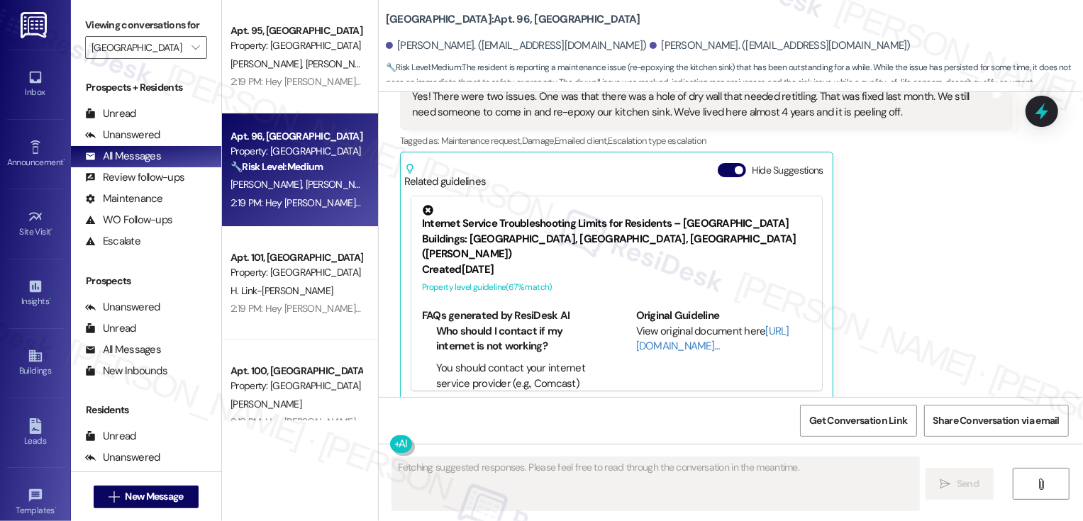
drag, startPoint x: 378, startPoint y: 21, endPoint x: 482, endPoint y: 20, distance: 104.2
click at [482, 21] on b "Country Club Gardens: Apt. 96, Country Club Gardens" at bounding box center [513, 19] width 255 height 15
copy b "[GEOGRAPHIC_DATA]"
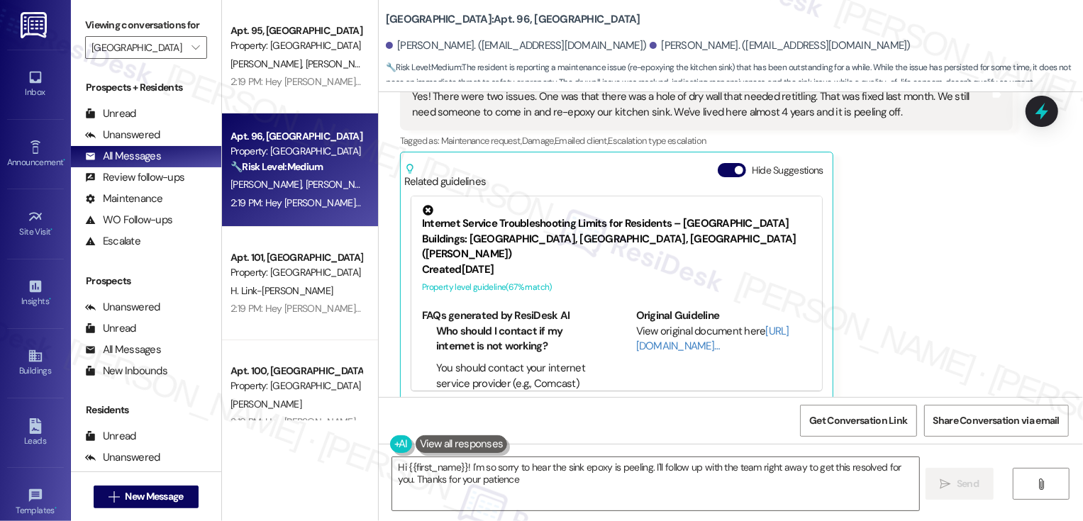
type textarea "Hi {{first_name}}! I'm so sorry to hear the sink epoxy is peeling. I'll follow …"
